Goal: Task Accomplishment & Management: Manage account settings

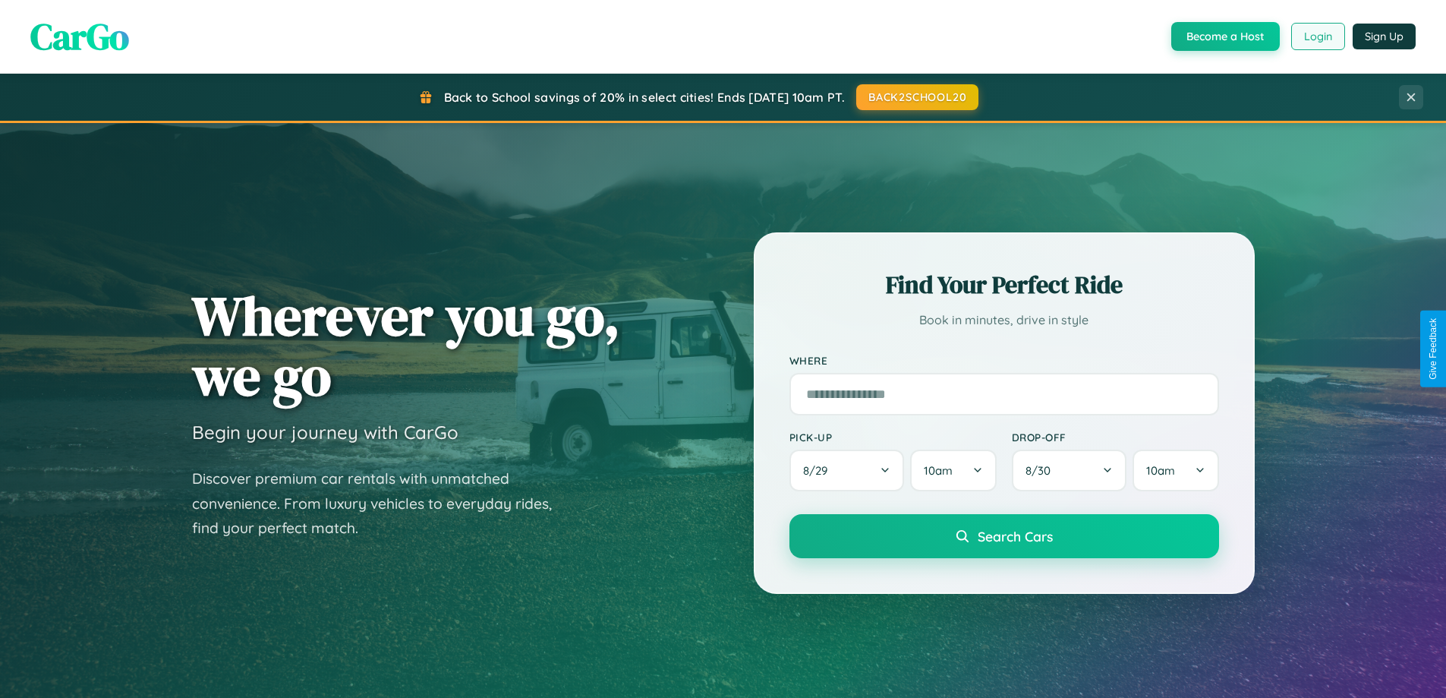
click at [1317, 36] on button "Login" at bounding box center [1318, 36] width 54 height 27
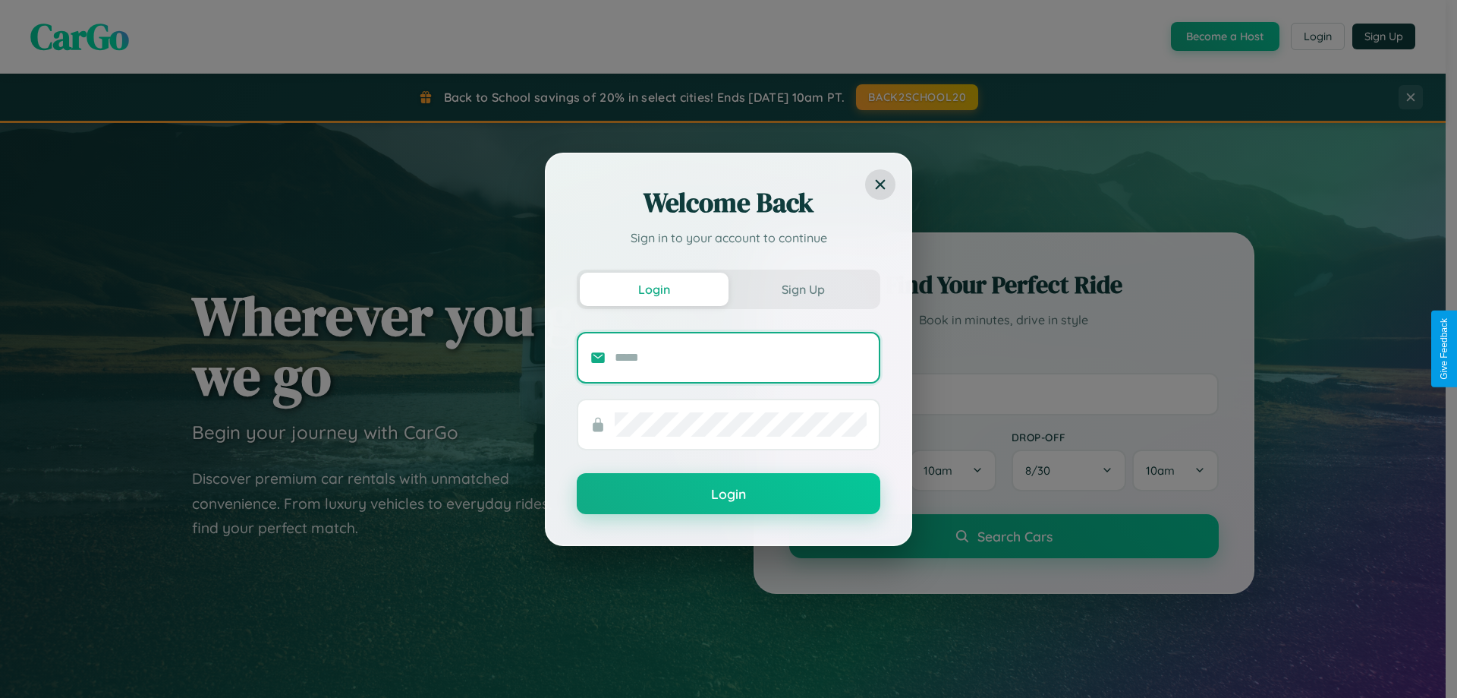
click at [741, 357] on input "text" at bounding box center [741, 357] width 252 height 24
type input "**********"
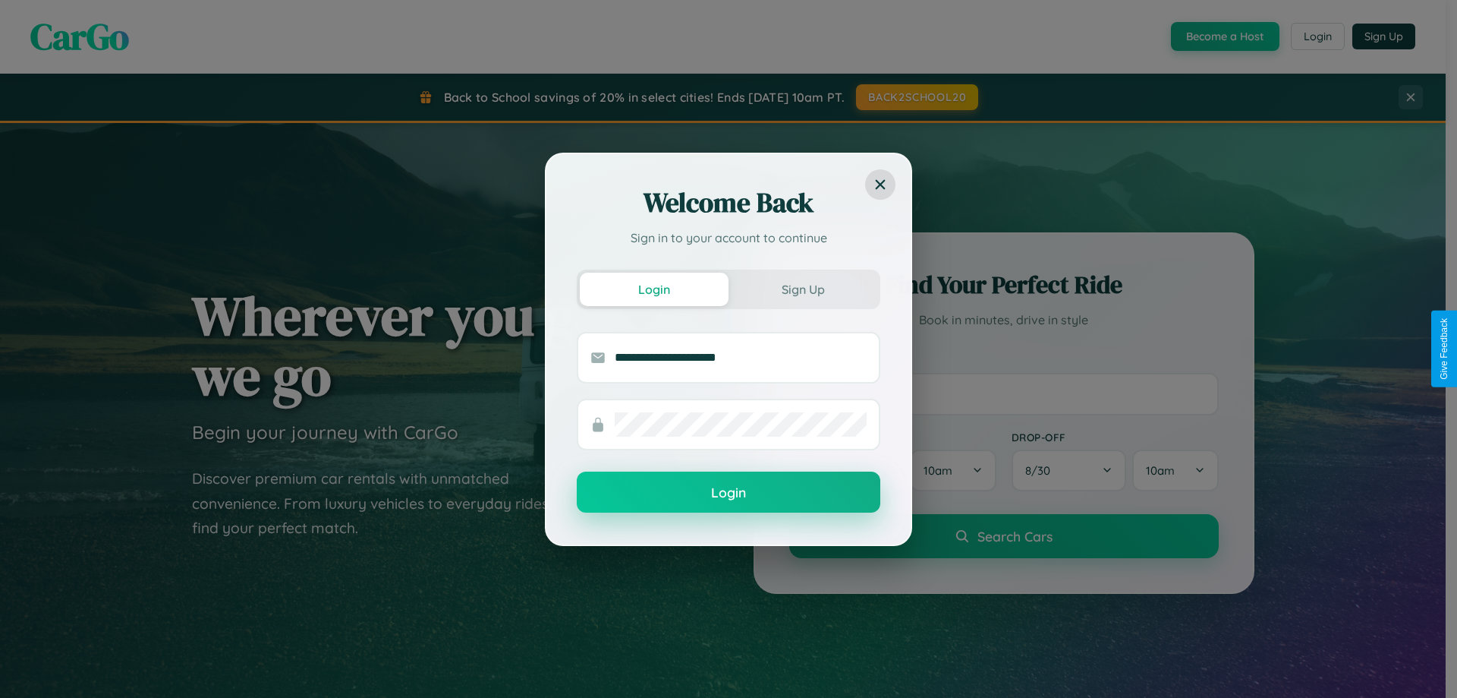
click at [729, 492] on button "Login" at bounding box center [729, 491] width 304 height 41
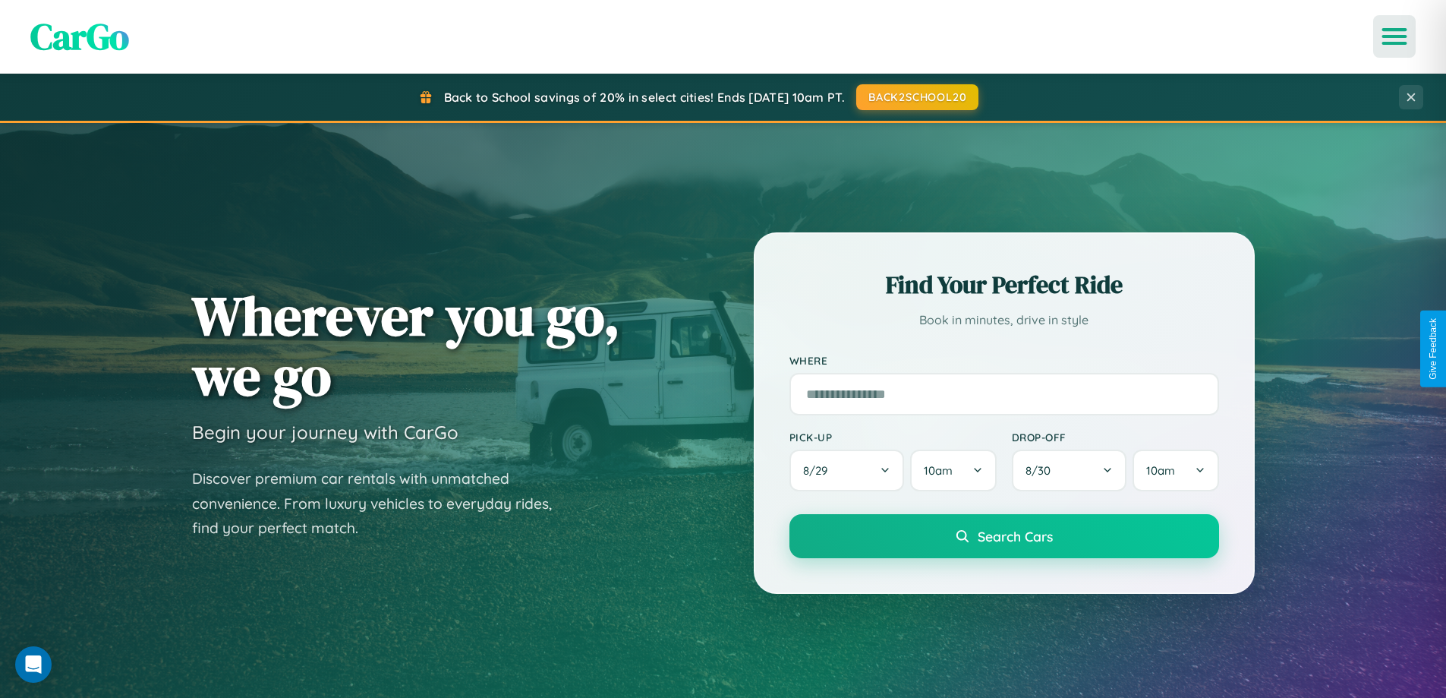
click at [1394, 36] on icon "Open menu" at bounding box center [1395, 37] width 22 height 14
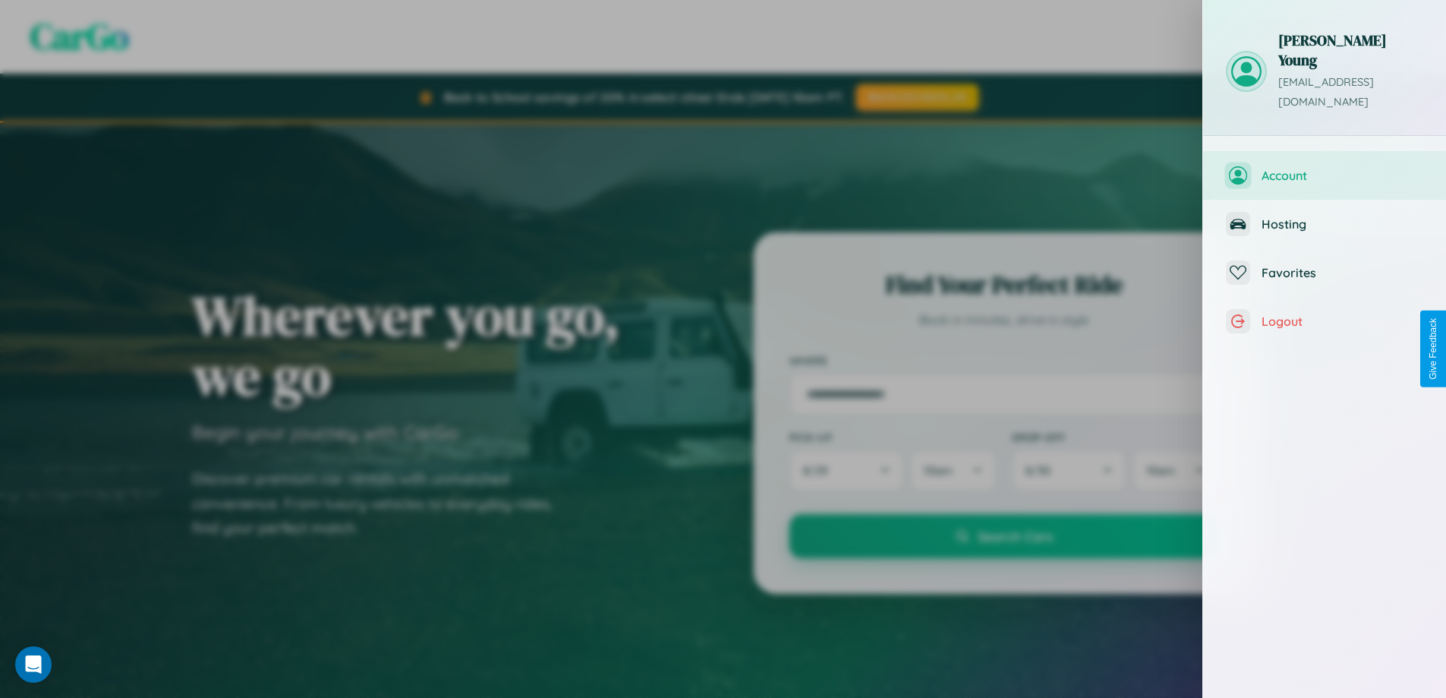
click at [1324, 168] on span "Account" at bounding box center [1342, 175] width 162 height 15
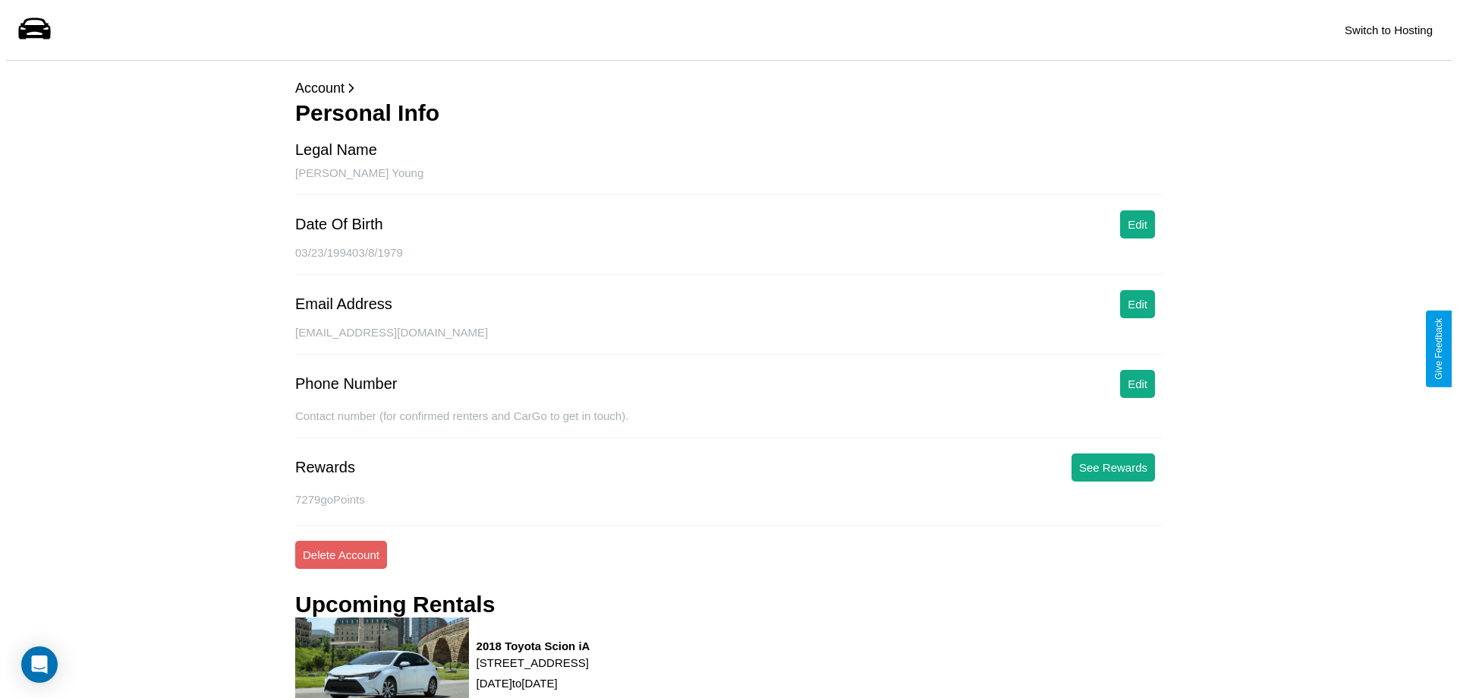
scroll to position [206, 0]
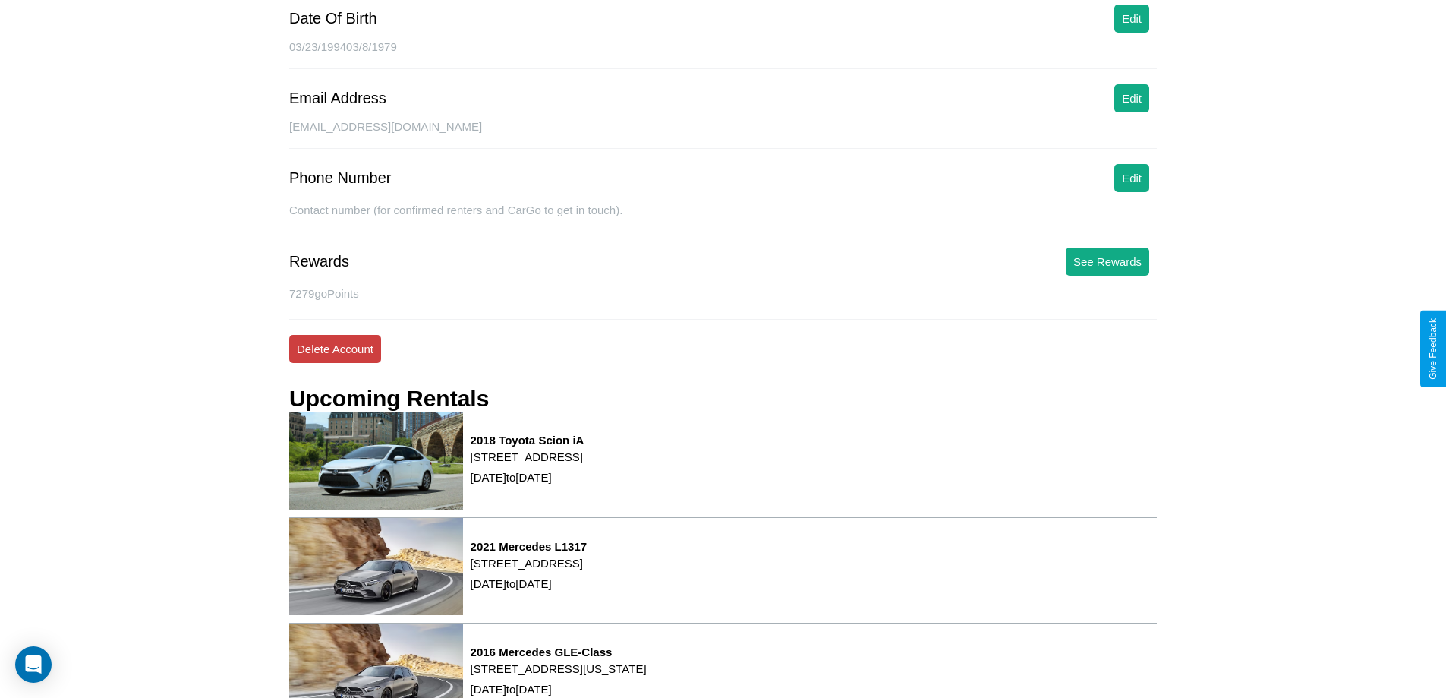
click at [335, 348] on button "Delete Account" at bounding box center [335, 349] width 92 height 28
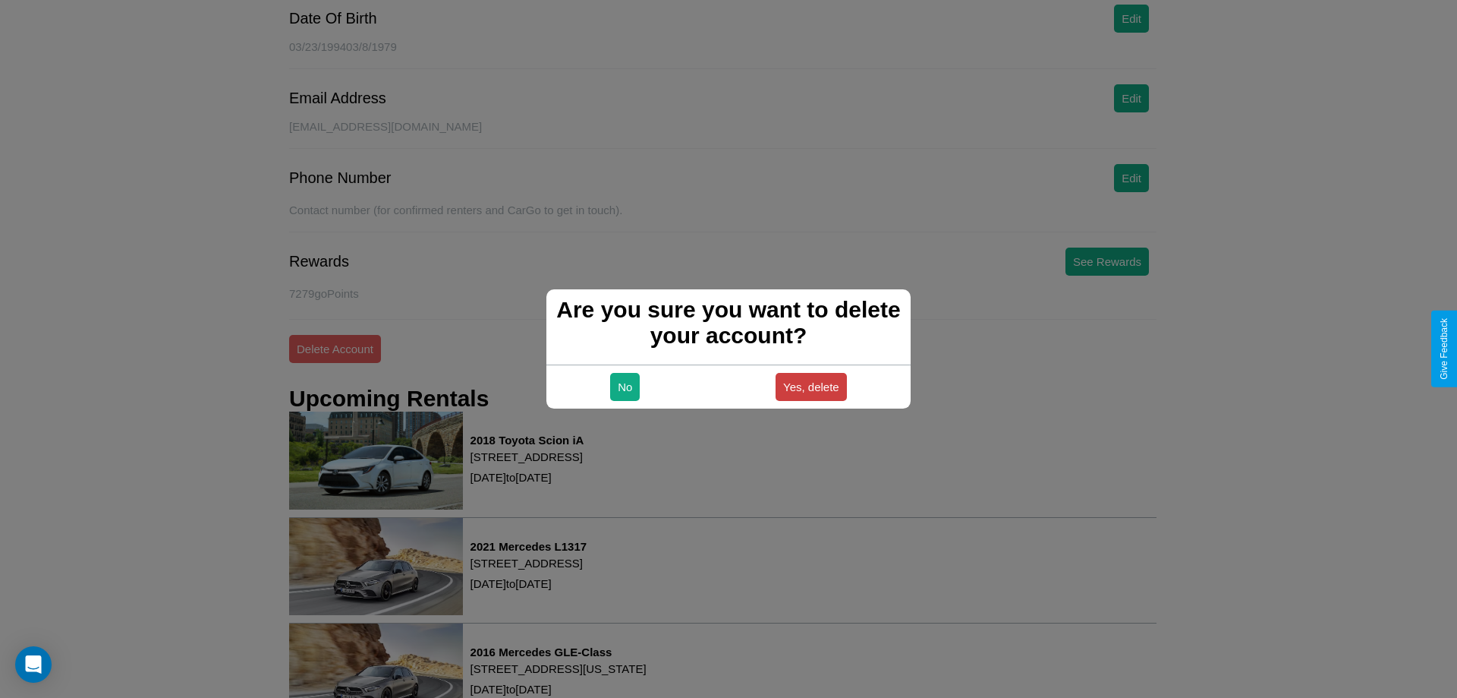
click at [811, 386] on button "Yes, delete" at bounding box center [811, 387] width 71 height 28
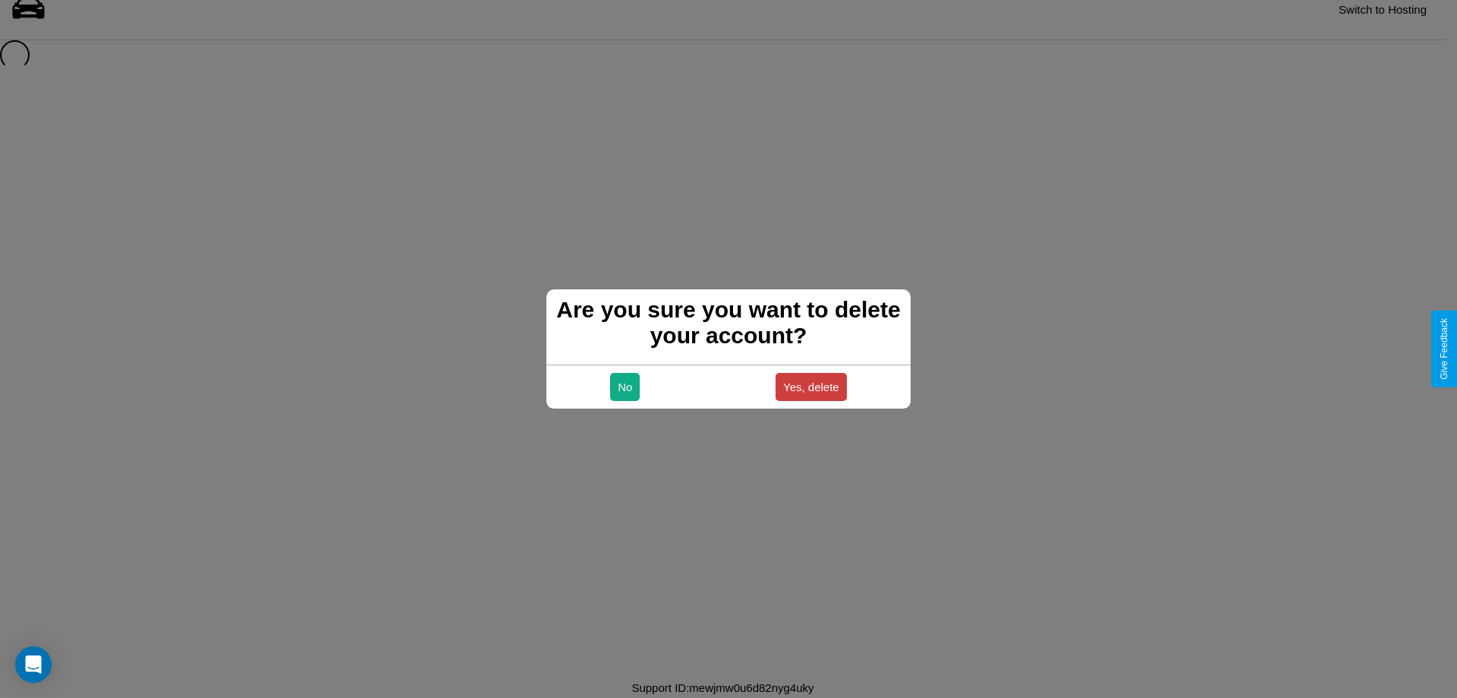
scroll to position [20, 0]
